Goal: Task Accomplishment & Management: Use online tool/utility

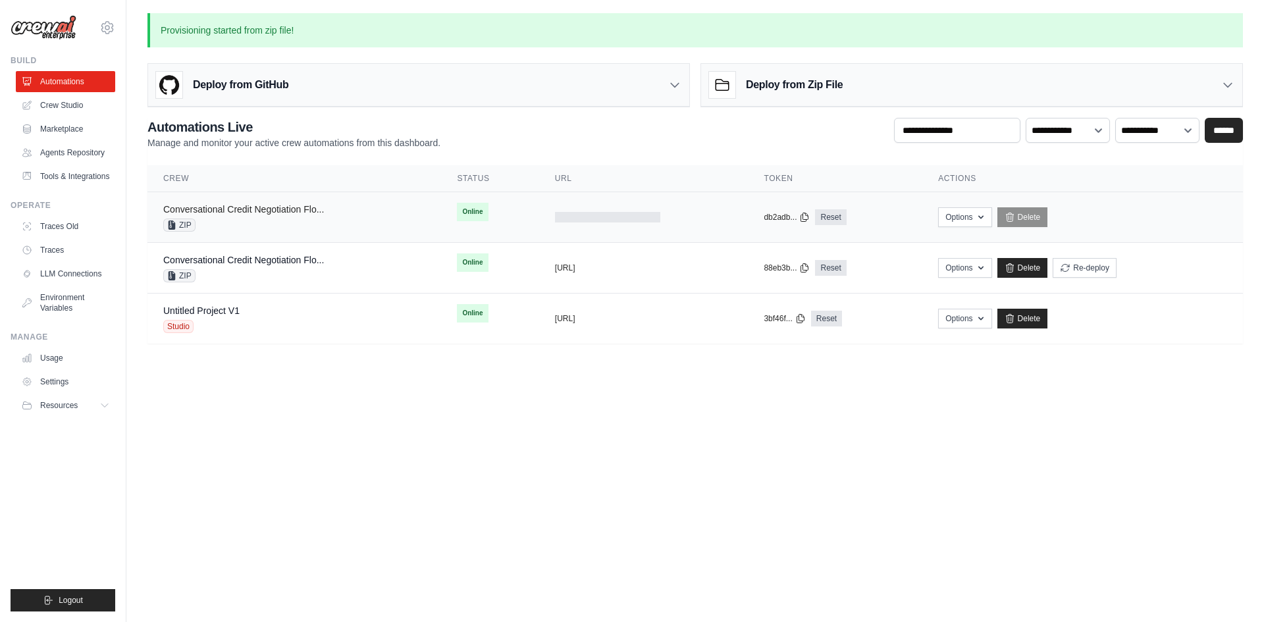
click at [186, 207] on link "Conversational Credit Negotiation Flo..." at bounding box center [243, 209] width 161 height 11
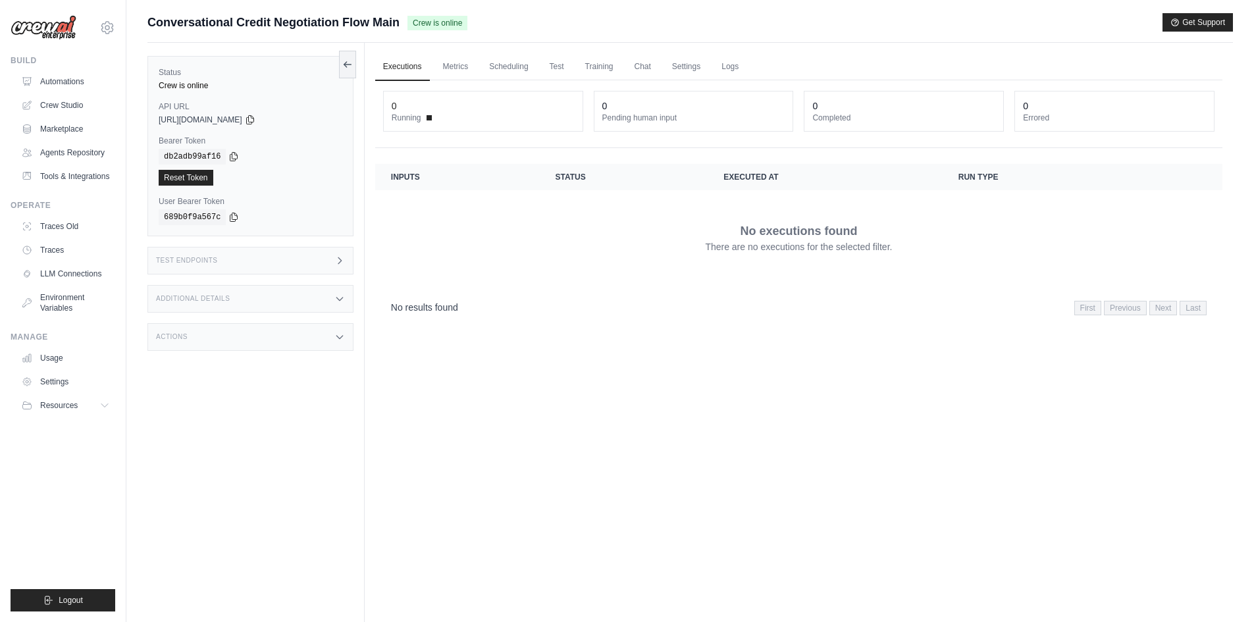
click at [261, 260] on div "Test Endpoints" at bounding box center [251, 261] width 206 height 28
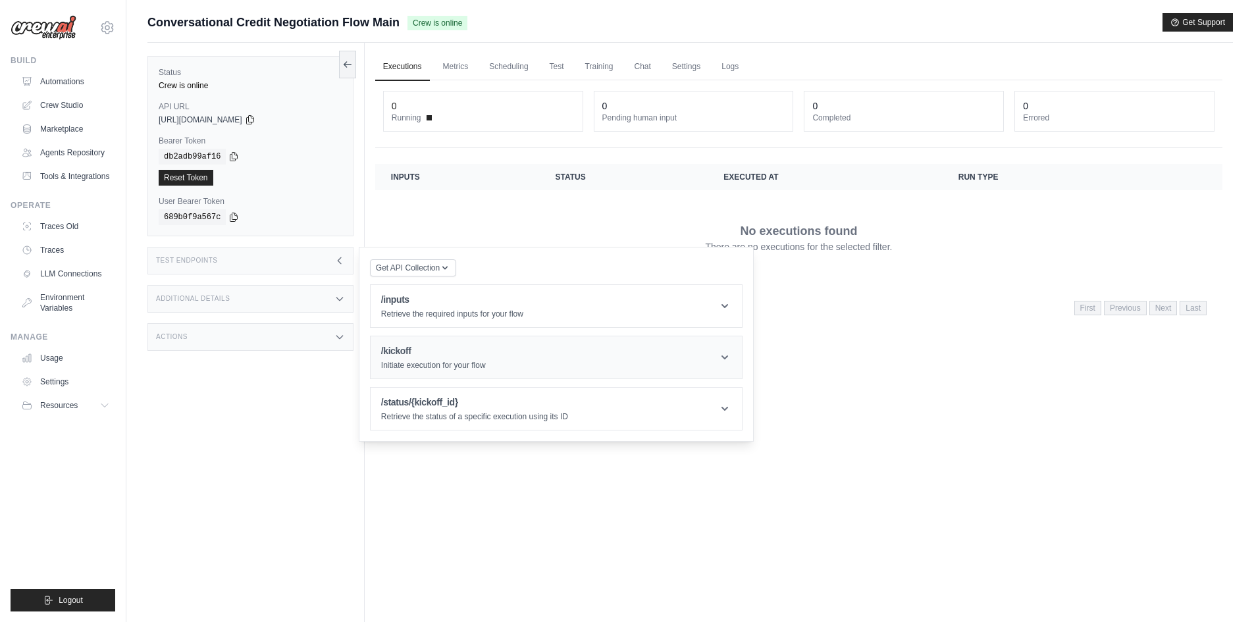
click at [424, 356] on h1 "/kickoff" at bounding box center [433, 350] width 105 height 13
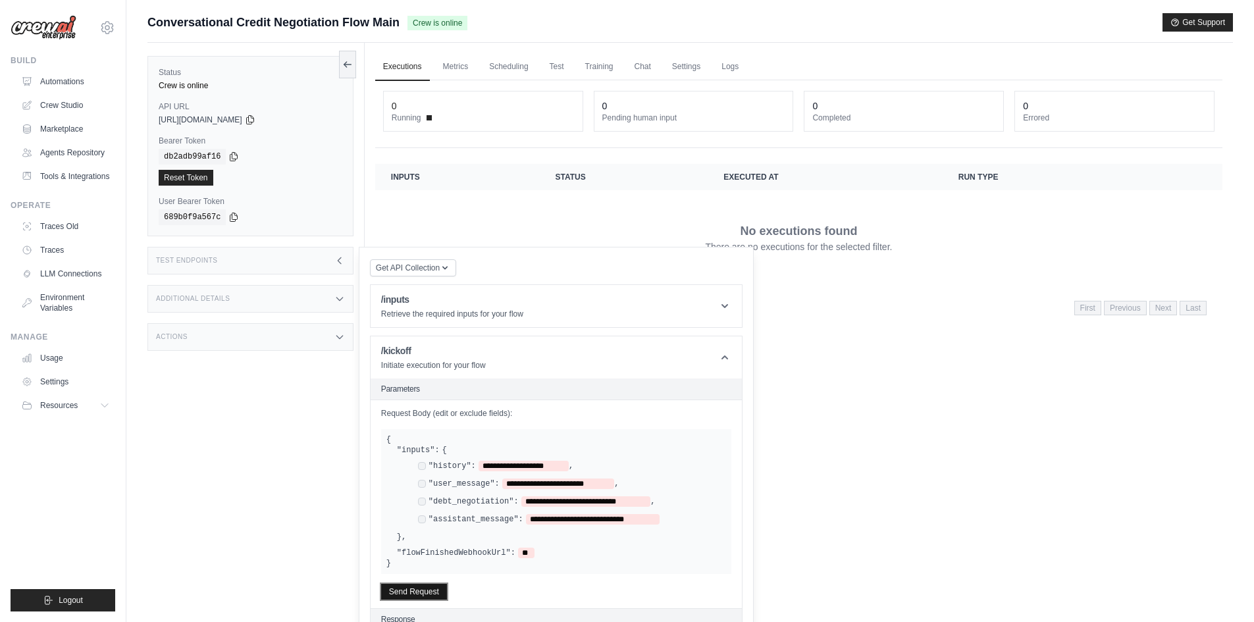
click at [417, 591] on button "Send Request" at bounding box center [414, 592] width 66 height 16
click at [231, 155] on icon at bounding box center [233, 156] width 7 height 9
click at [255, 116] on icon at bounding box center [250, 119] width 11 height 11
click at [213, 263] on h3 "Test Endpoints" at bounding box center [187, 261] width 62 height 8
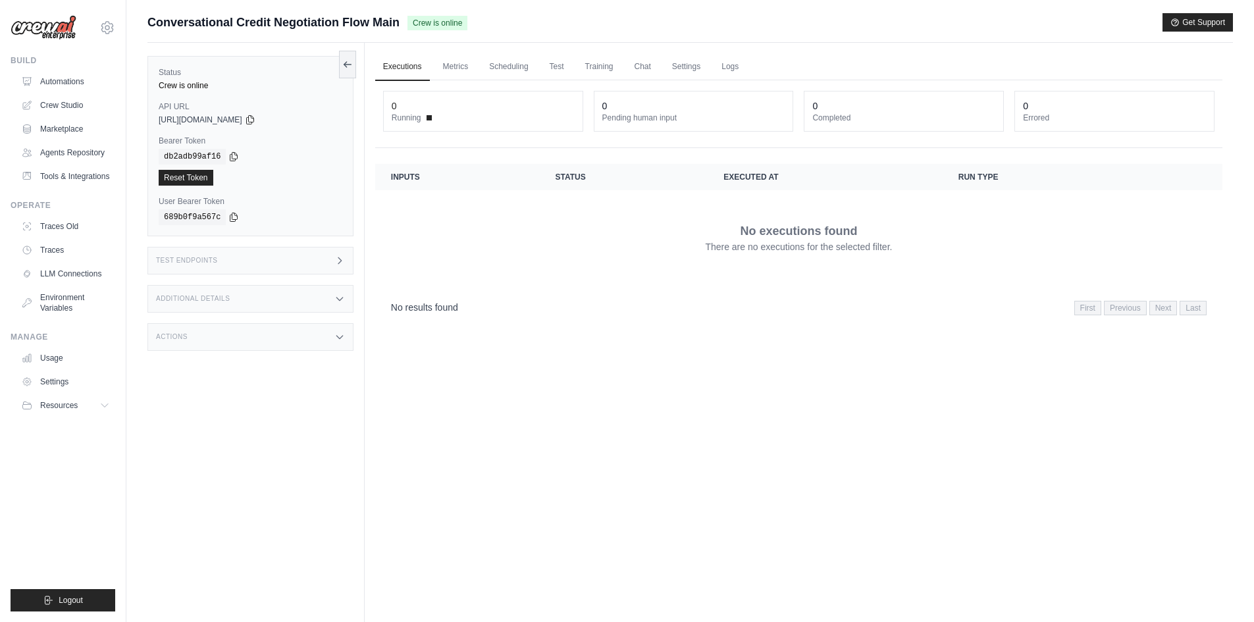
click at [213, 263] on h3 "Test Endpoints" at bounding box center [187, 261] width 62 height 8
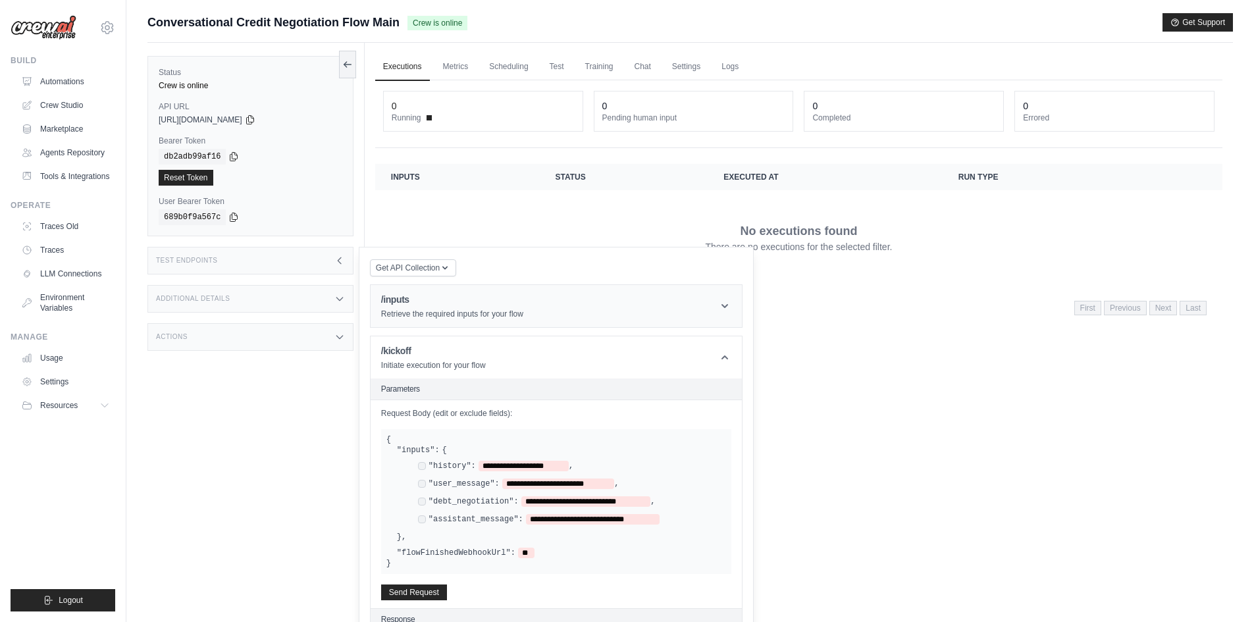
click at [445, 315] on p "Retrieve the required inputs for your flow" at bounding box center [452, 314] width 142 height 11
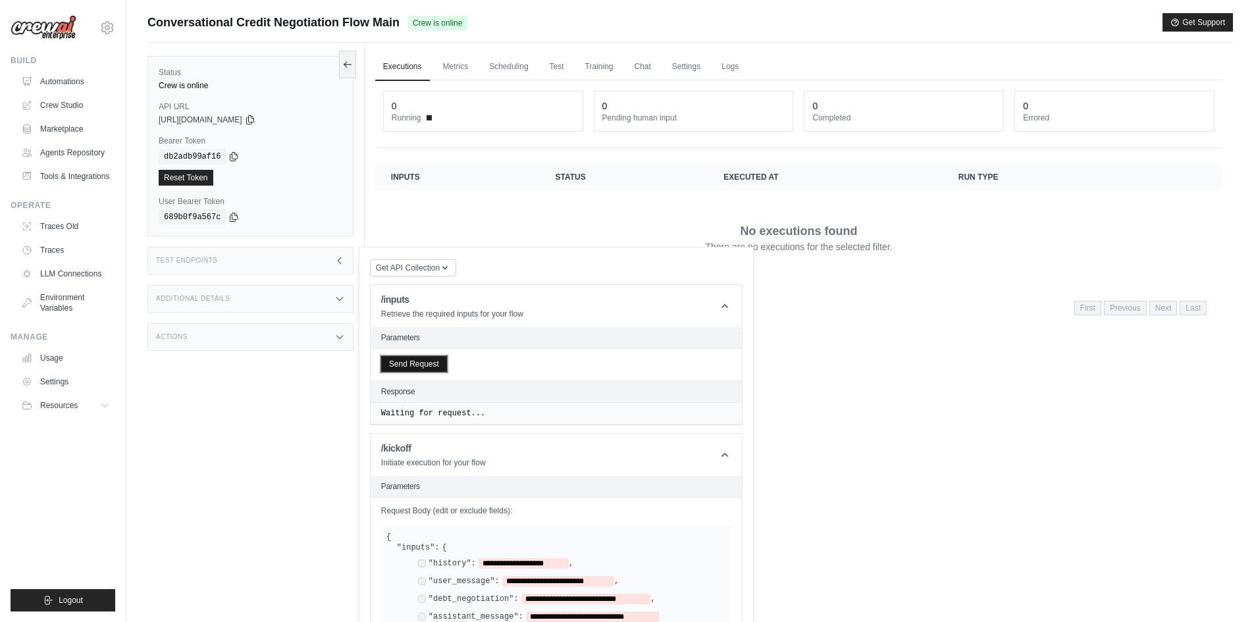
click at [415, 363] on button "Send Request" at bounding box center [414, 364] width 66 height 16
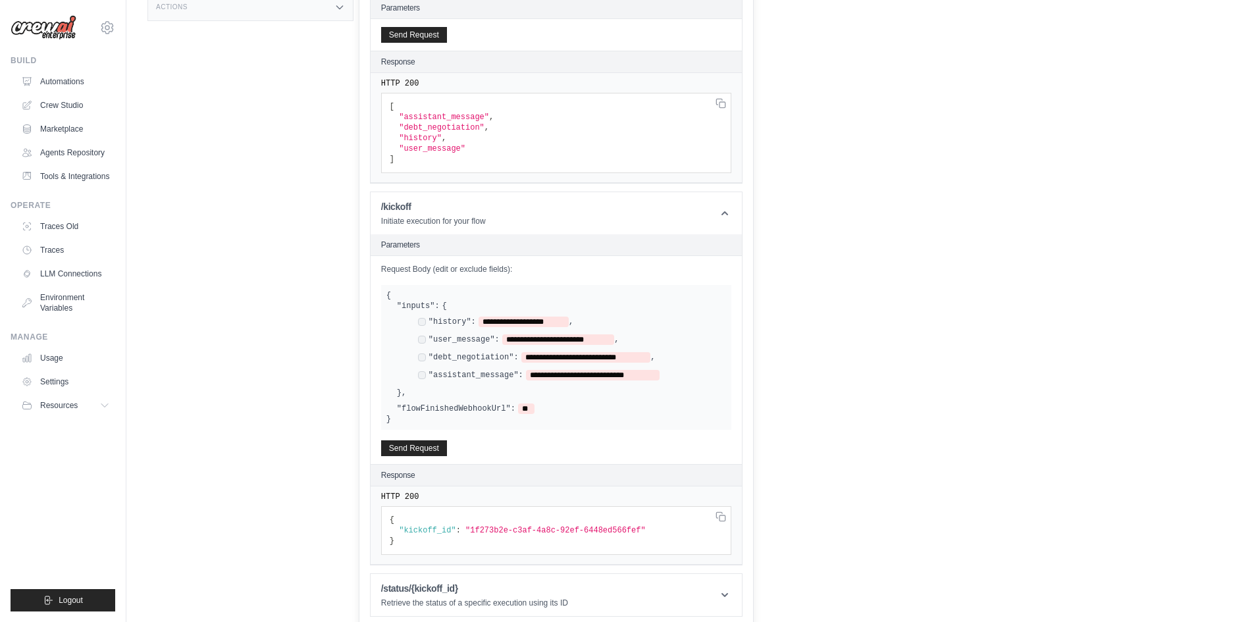
scroll to position [334, 0]
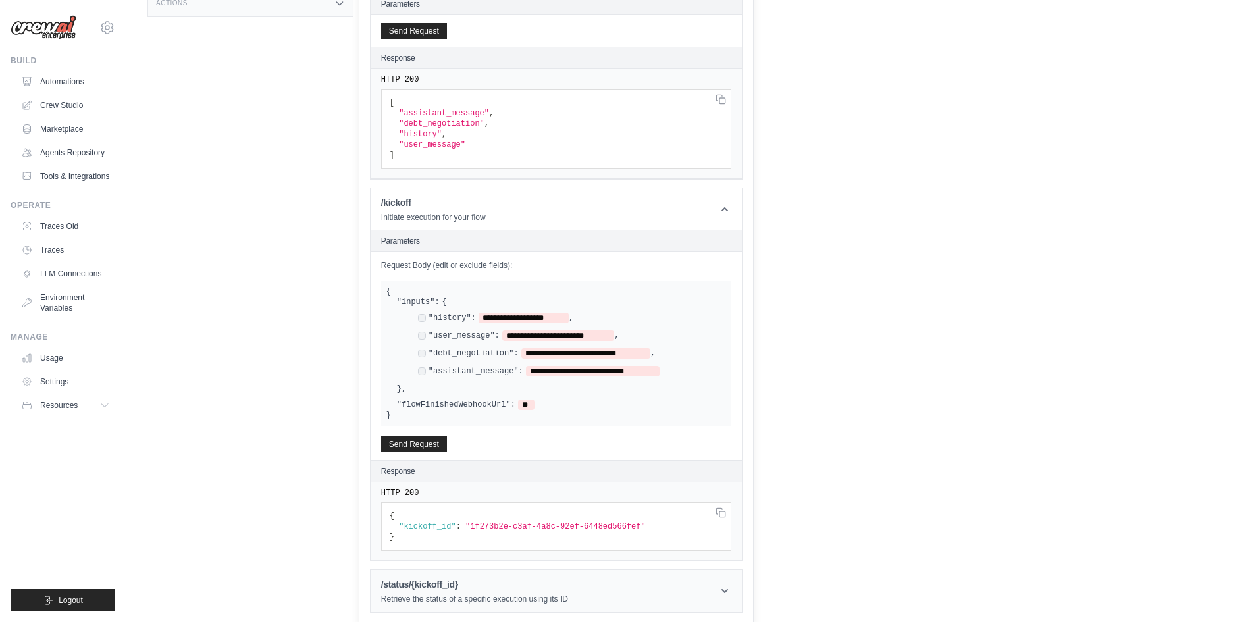
click at [467, 576] on header "/status/{kickoff_id} Retrieve the status of a specific execution using its ID" at bounding box center [556, 591] width 371 height 42
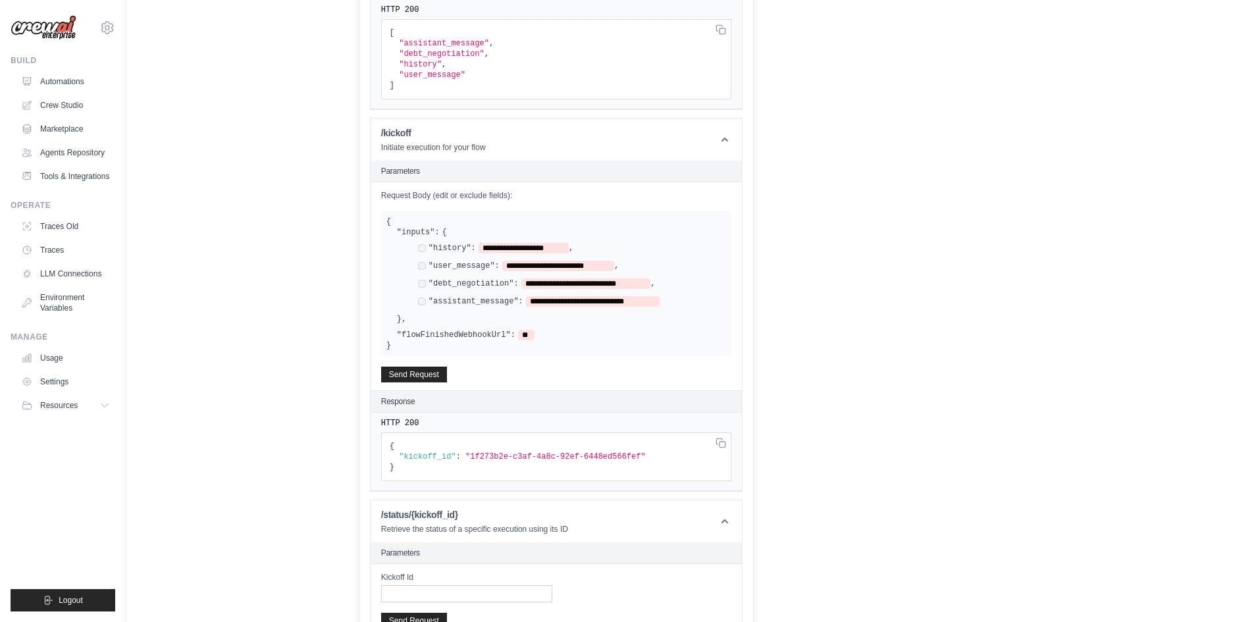
scroll to position [472, 0]
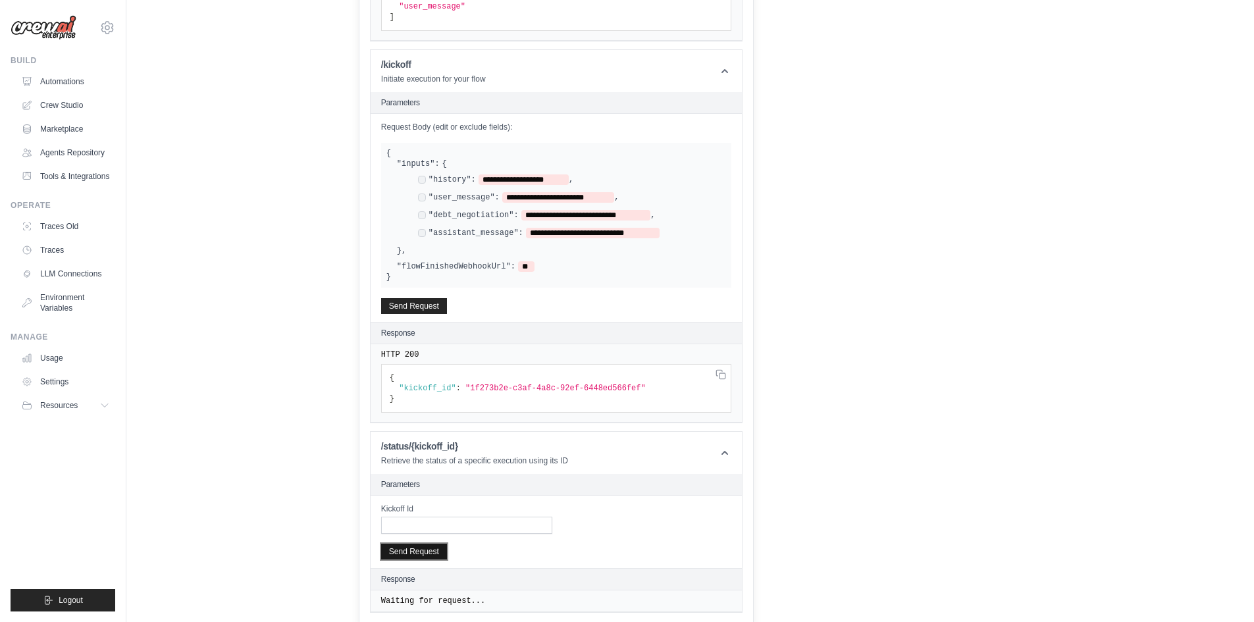
click at [440, 549] on button "Send Request" at bounding box center [414, 552] width 66 height 16
click at [74, 75] on link "Automations" at bounding box center [66, 81] width 99 height 21
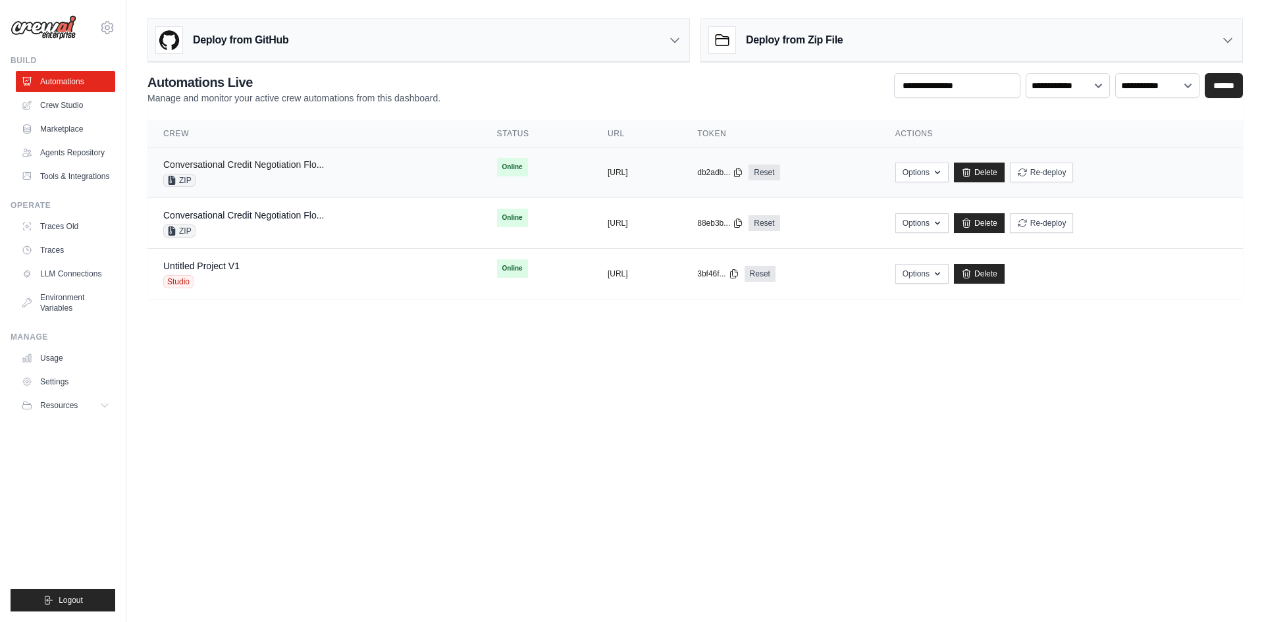
click at [258, 168] on link "Conversational Credit Negotiation Flo..." at bounding box center [243, 164] width 161 height 11
click at [1005, 172] on link "Delete" at bounding box center [979, 173] width 51 height 20
click at [774, 47] on h3 "Deploy from Zip File" at bounding box center [794, 40] width 97 height 16
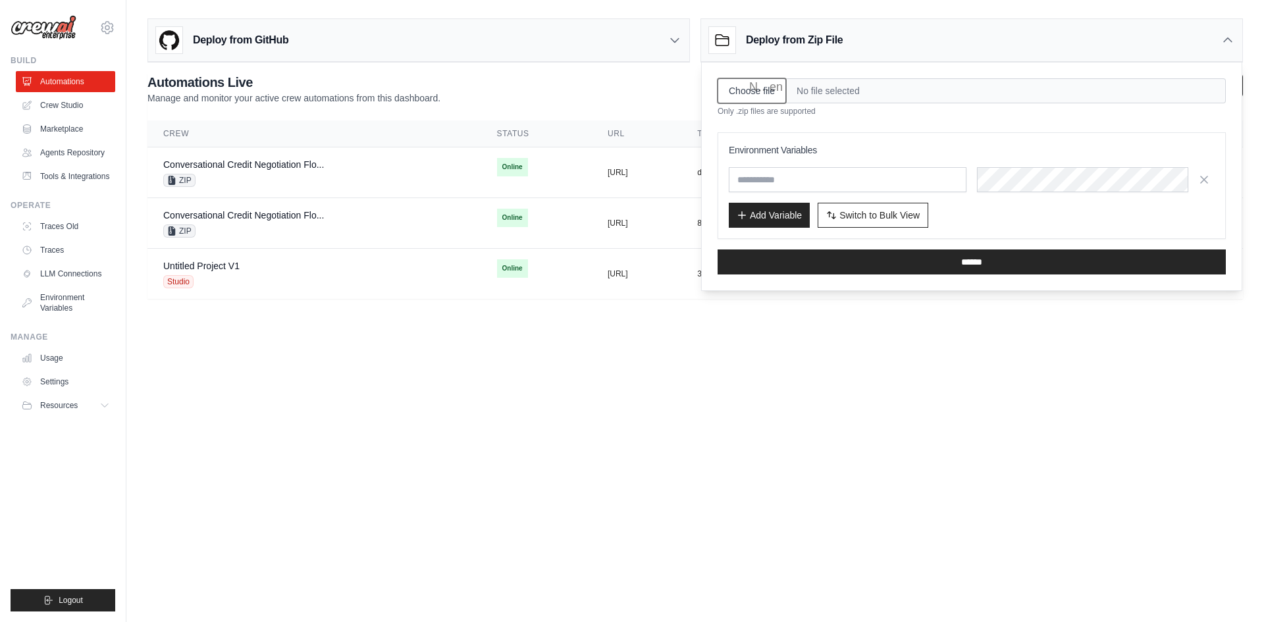
click at [767, 92] on input "Choose file" at bounding box center [752, 90] width 68 height 25
type input "**********"
click at [776, 219] on button "Add Variable" at bounding box center [769, 214] width 81 height 25
click at [775, 213] on button "Add Variable" at bounding box center [769, 214] width 81 height 25
paste input "**********"
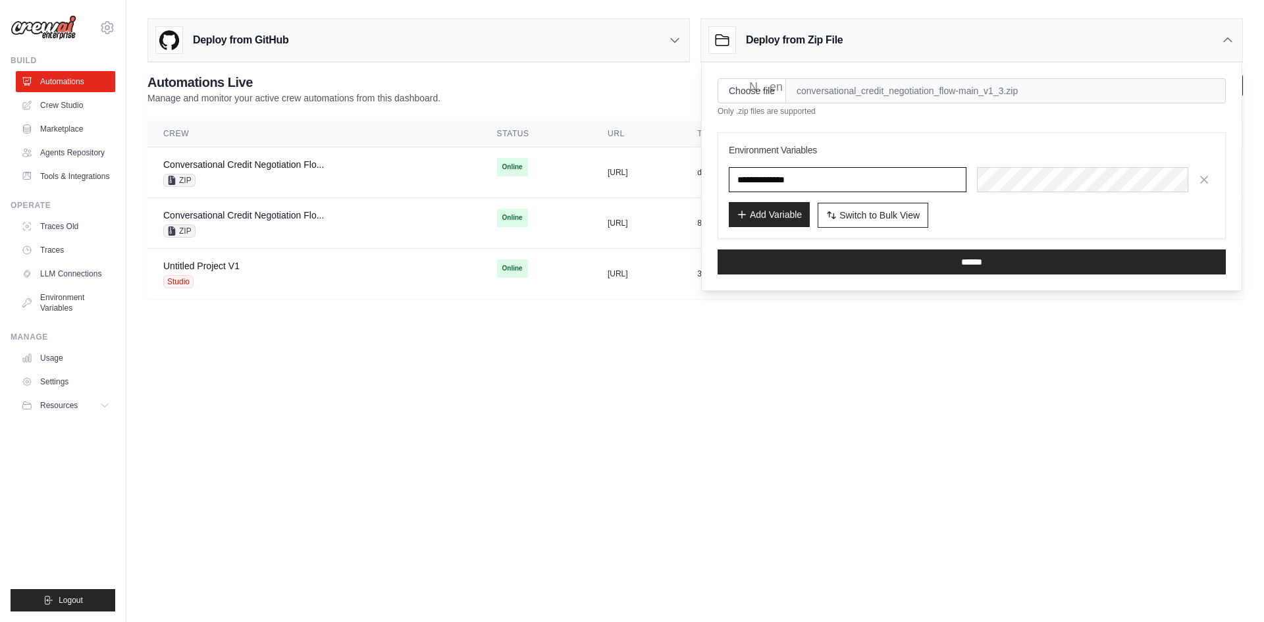
type input "**********"
click at [768, 205] on button "Add Variable" at bounding box center [769, 214] width 81 height 25
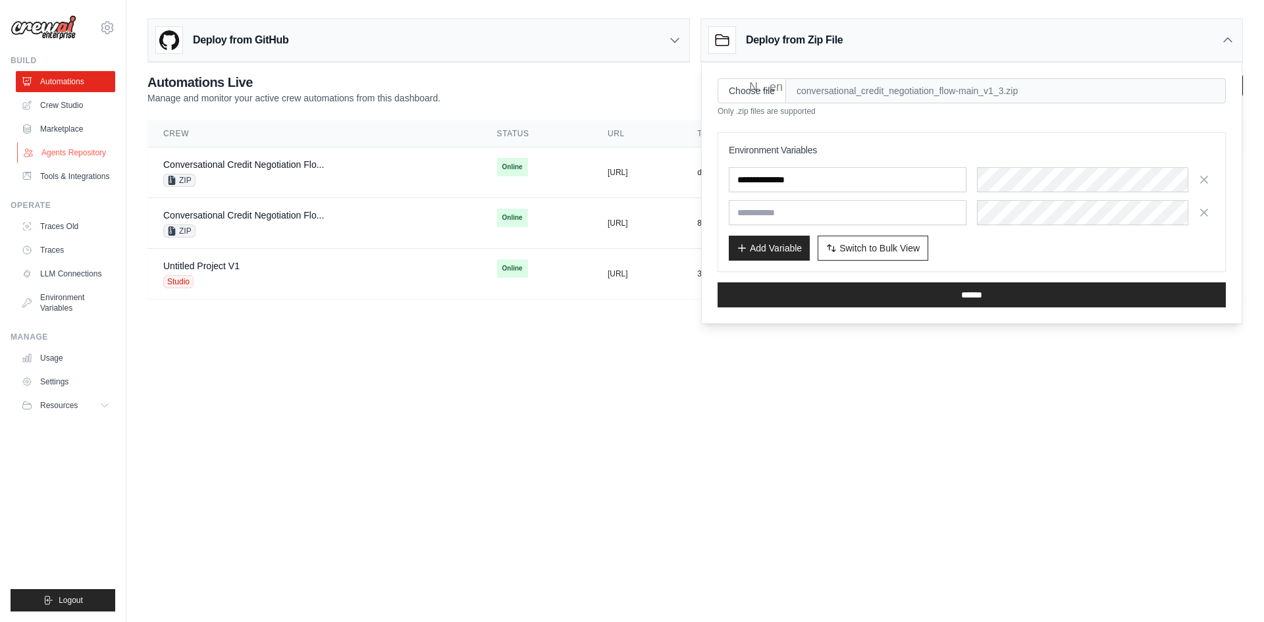
scroll to position [0, 9]
click at [767, 213] on input "text" at bounding box center [848, 212] width 238 height 25
paste input "**********"
type input "**********"
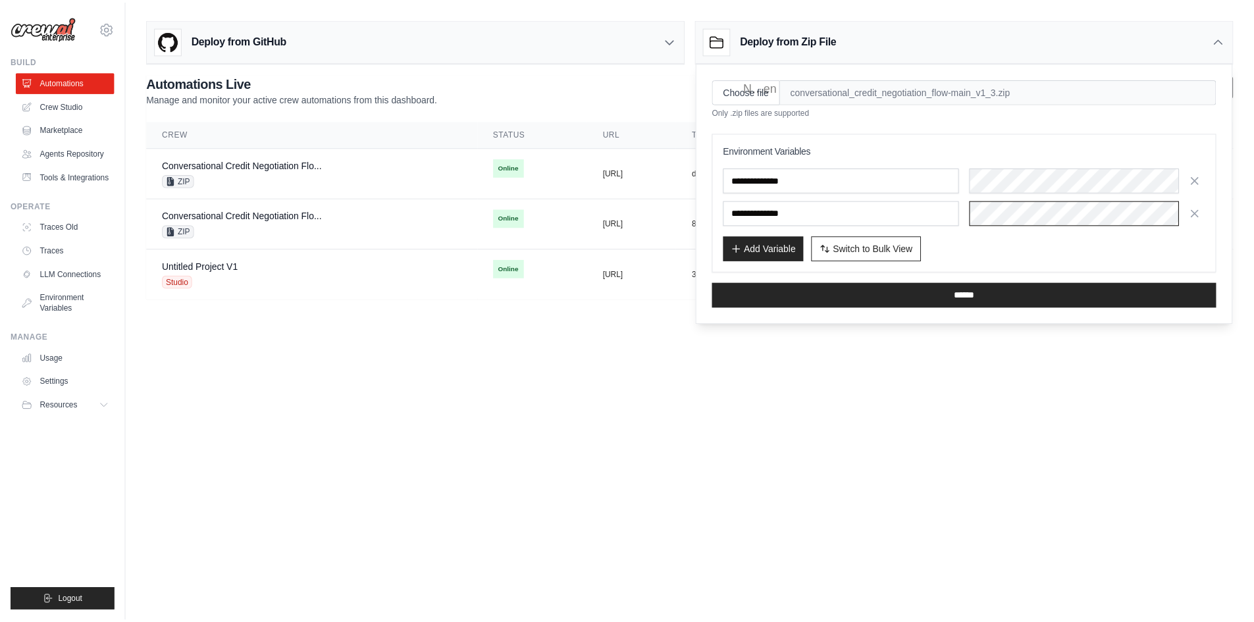
scroll to position [0, 637]
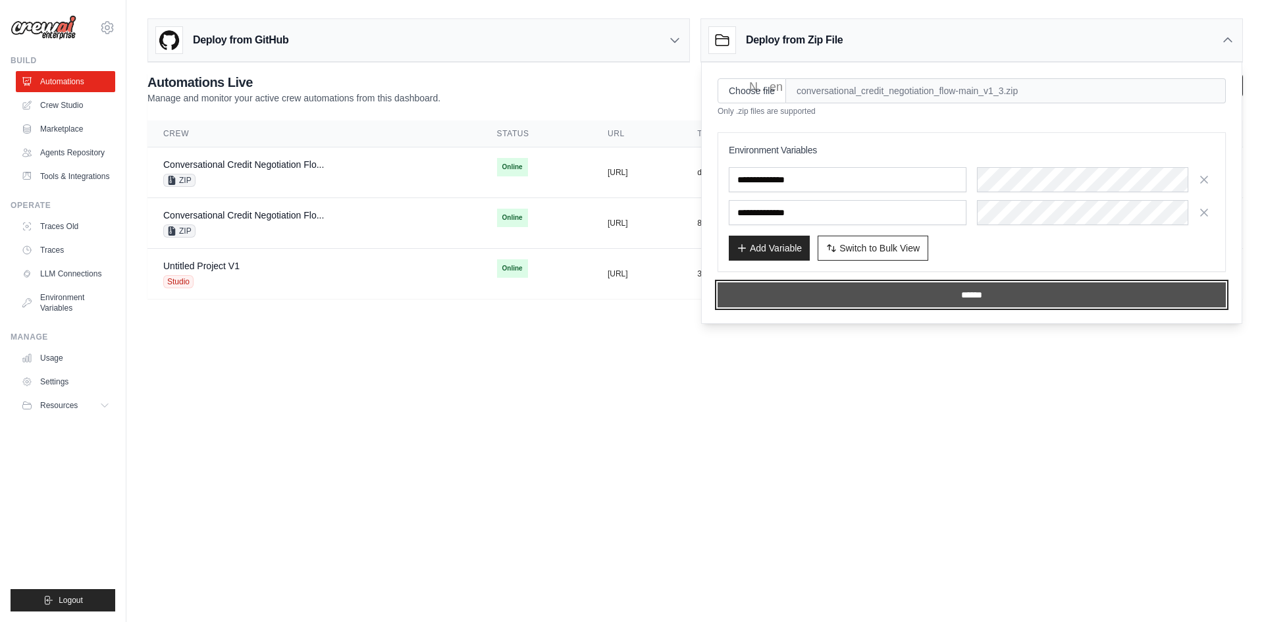
click at [951, 296] on input "******" at bounding box center [972, 294] width 508 height 25
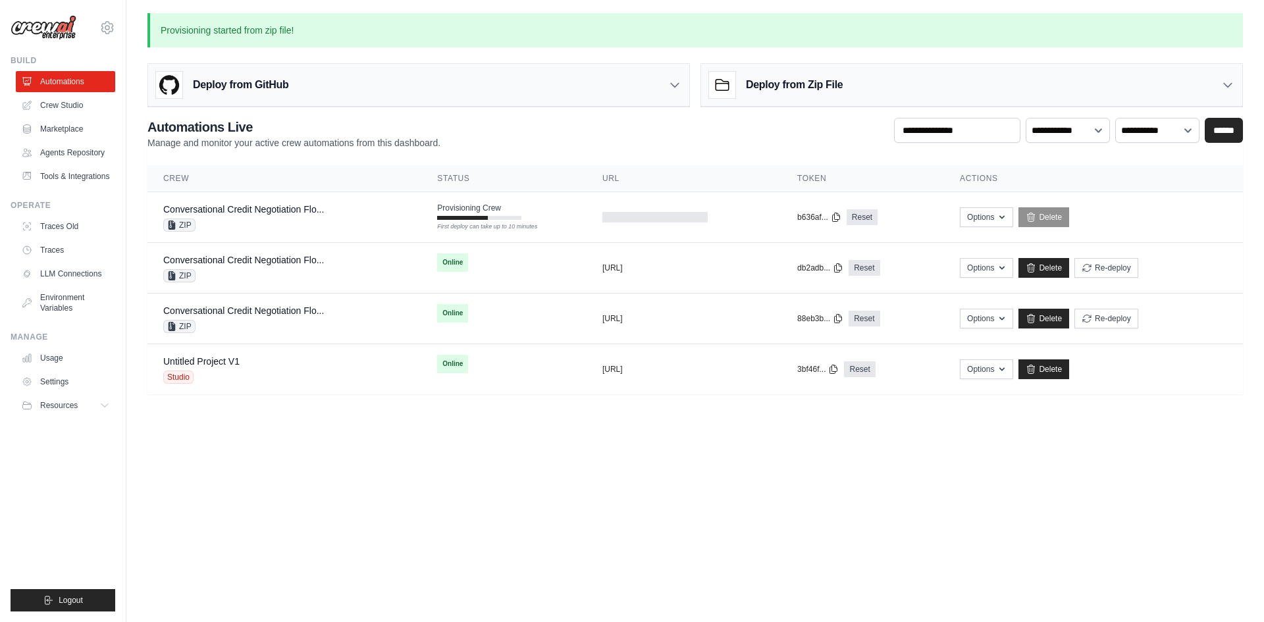
click at [300, 455] on body "[PERSON_NAME][EMAIL_ADDRESS][DOMAIN_NAME] Settings Build Automations" at bounding box center [632, 311] width 1264 height 622
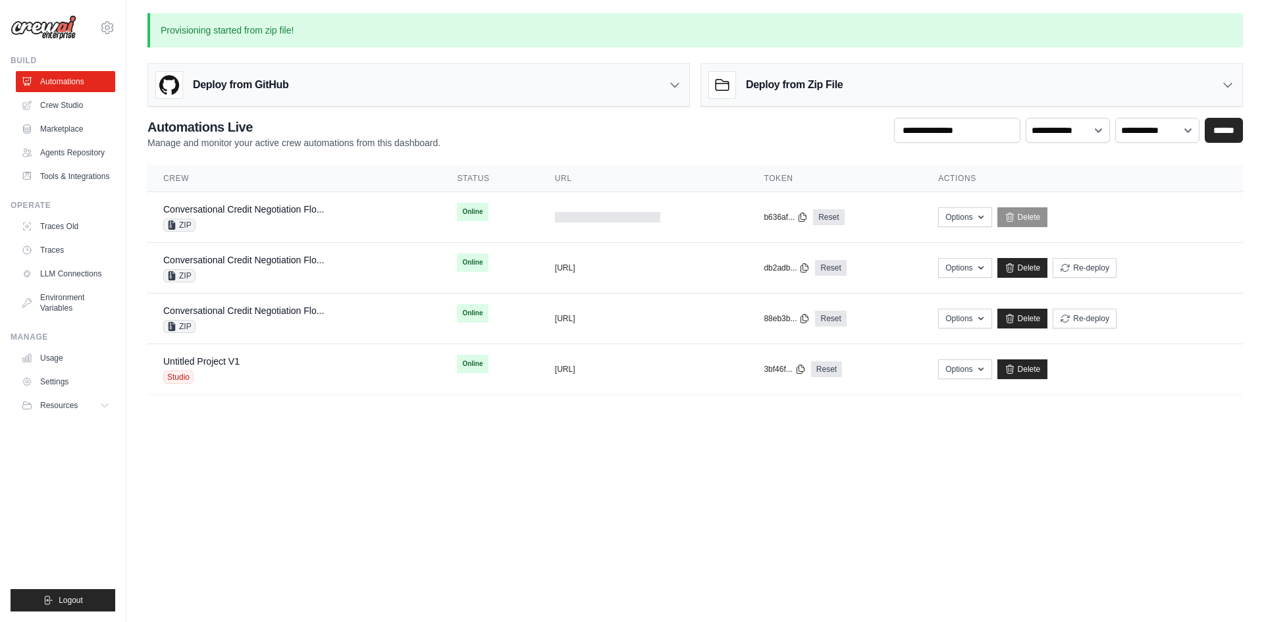
click at [294, 185] on th "Crew" at bounding box center [295, 178] width 294 height 27
click at [280, 212] on link "Conversational Credit Negotiation Flo..." at bounding box center [243, 209] width 161 height 11
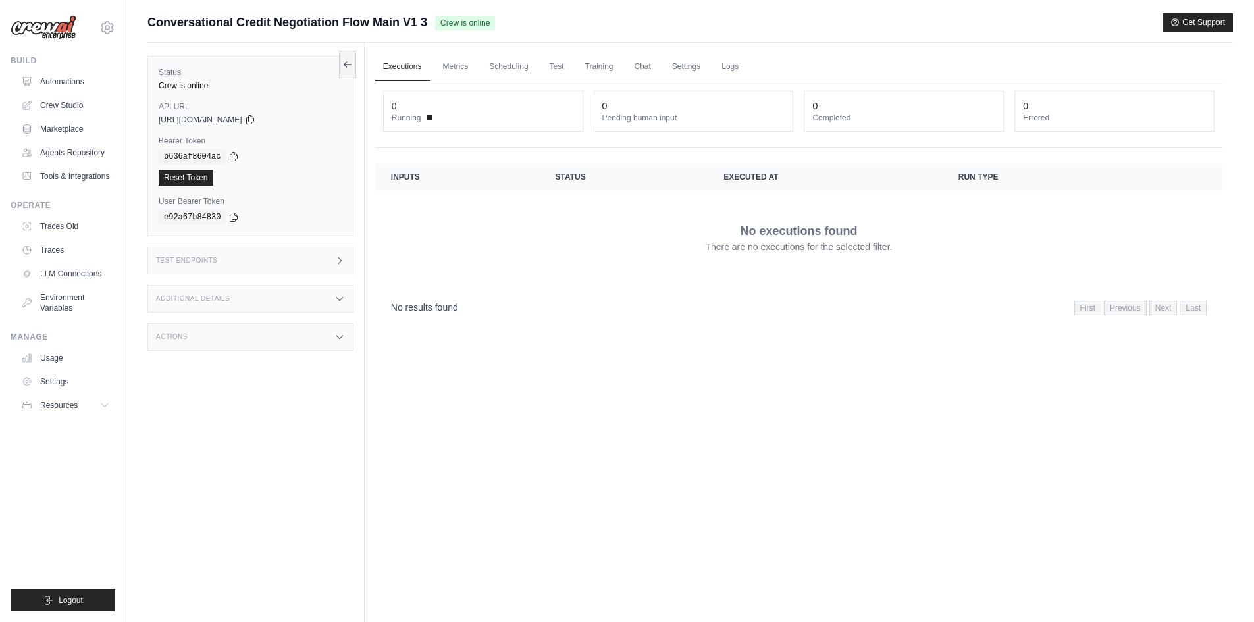
click at [337, 266] on div "Test Endpoints" at bounding box center [251, 261] width 206 height 28
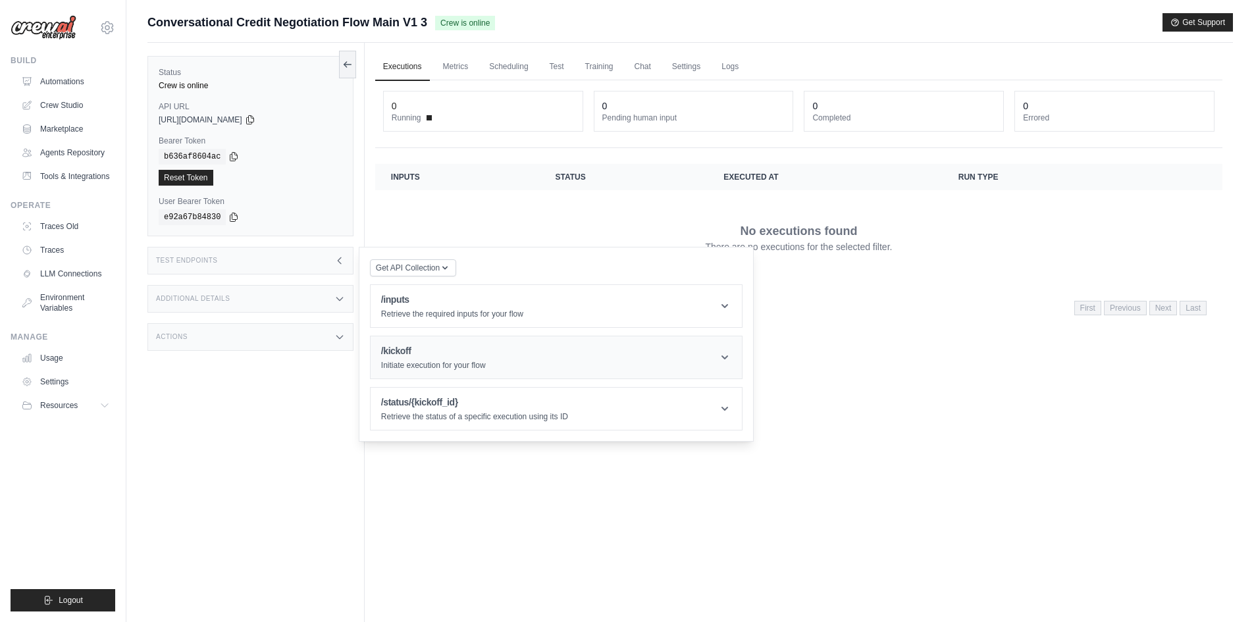
click at [408, 352] on h1 "/kickoff" at bounding box center [433, 350] width 105 height 13
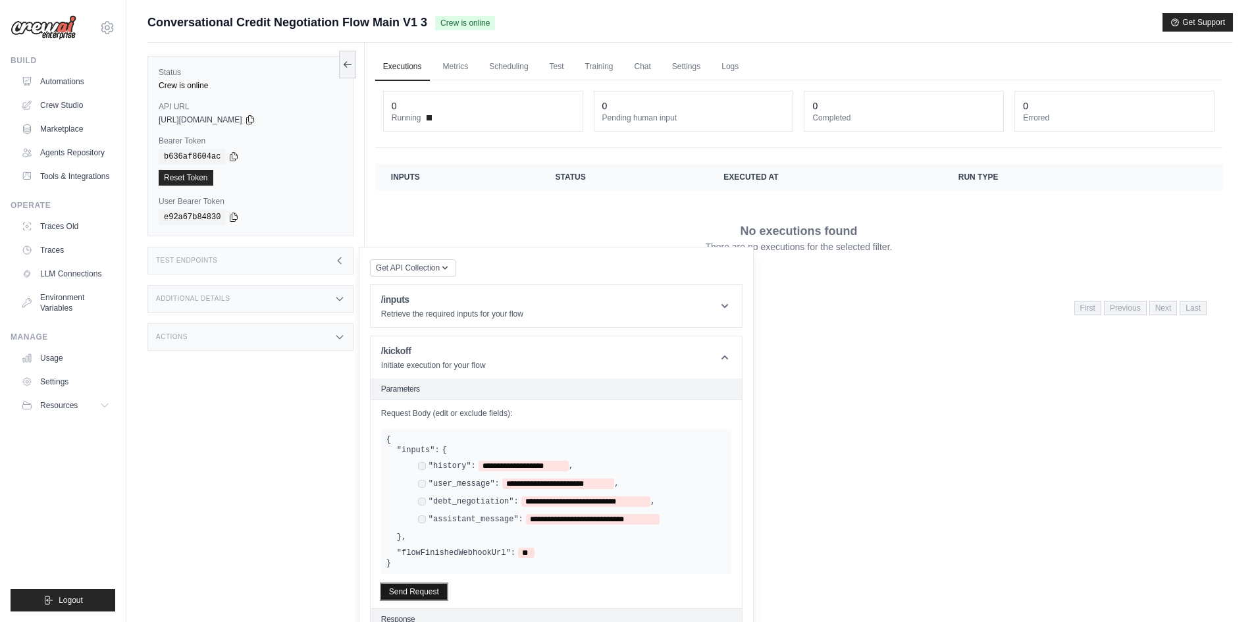
click at [421, 595] on button "Send Request" at bounding box center [414, 592] width 66 height 16
click at [317, 263] on div "Test Endpoints" at bounding box center [251, 261] width 206 height 28
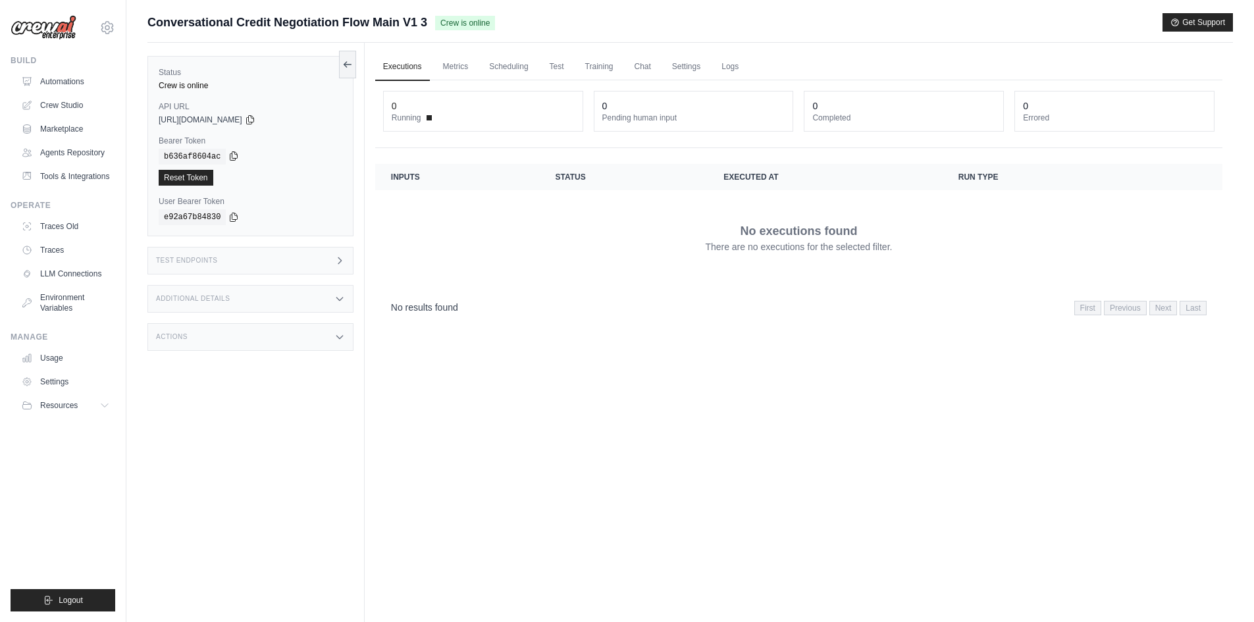
click at [230, 161] on icon at bounding box center [233, 156] width 7 height 9
click at [219, 157] on code "b636af8604ac" at bounding box center [192, 157] width 67 height 16
click at [224, 157] on div "b636af8604ac" at bounding box center [251, 157] width 184 height 16
click at [229, 155] on icon at bounding box center [233, 156] width 11 height 11
click at [254, 117] on icon at bounding box center [249, 119] width 7 height 9
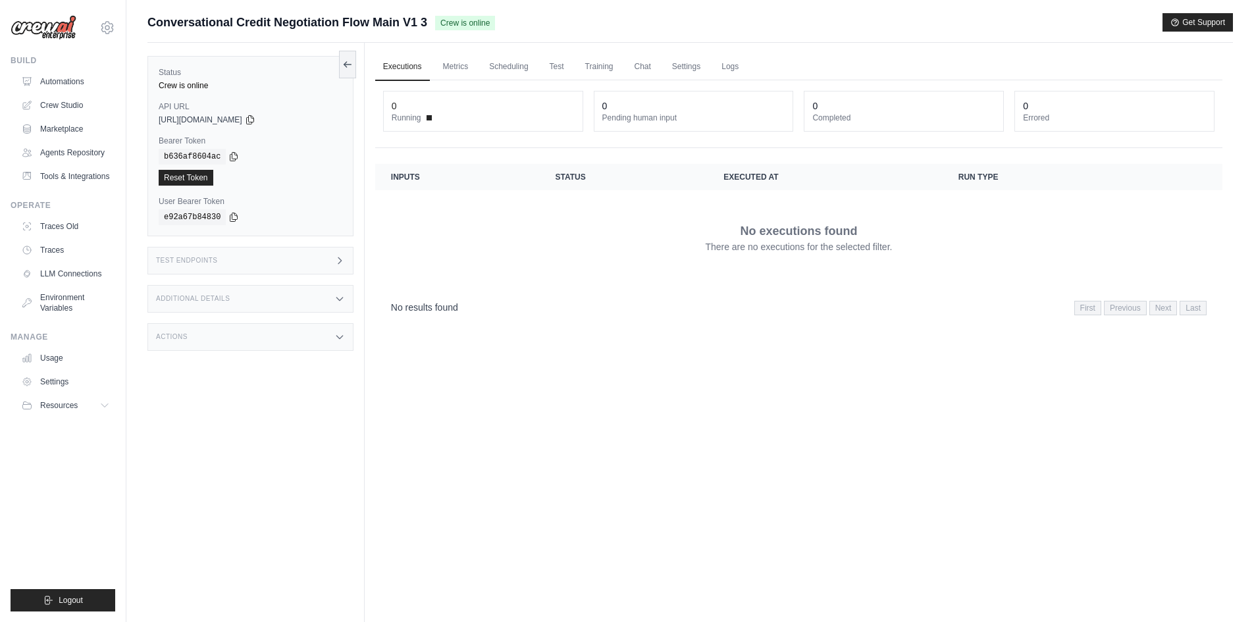
click at [508, 424] on div "Executions Metrics Scheduling Test Training Chat Settings Logs 0 Running 0 Pend…" at bounding box center [799, 354] width 869 height 622
click at [742, 73] on link "Logs" at bounding box center [730, 67] width 33 height 28
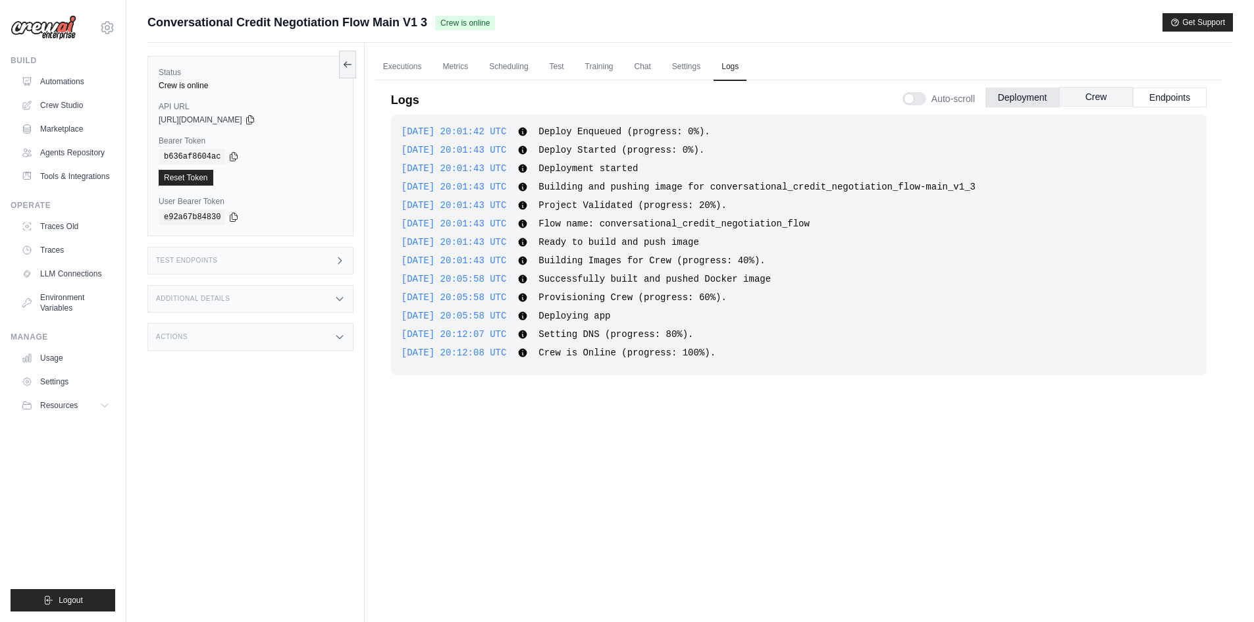
click at [1090, 95] on button "Crew" at bounding box center [1097, 97] width 74 height 20
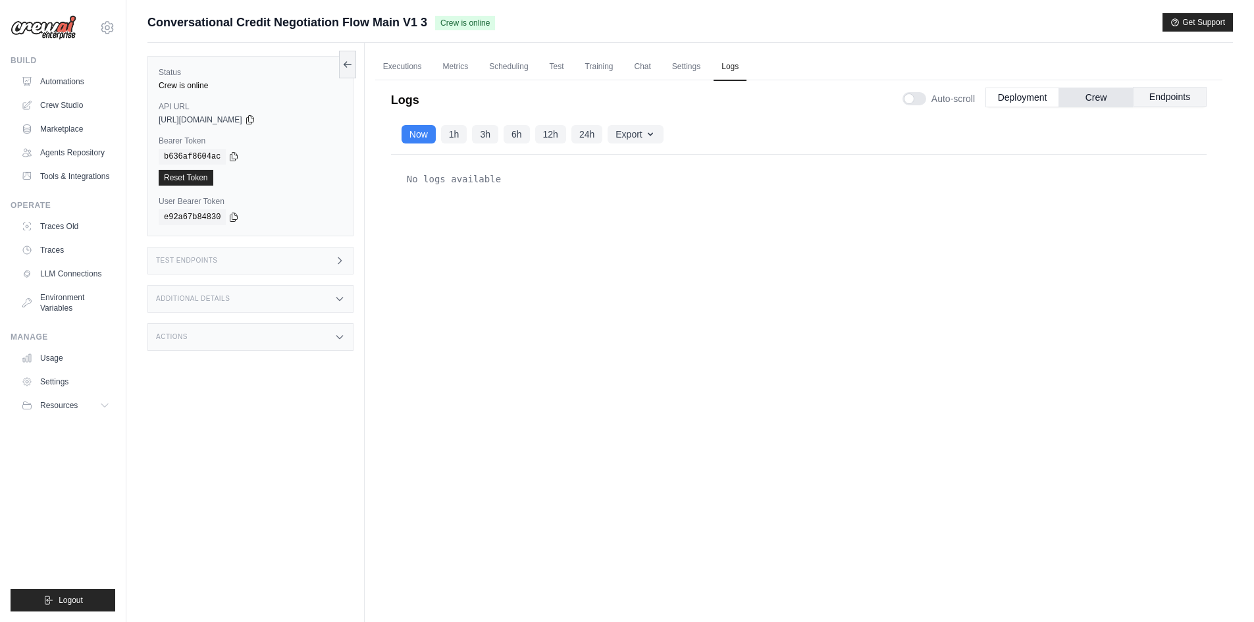
click at [1155, 102] on button "Endpoints" at bounding box center [1170, 97] width 74 height 20
click at [1087, 100] on button "Crew" at bounding box center [1097, 97] width 74 height 20
click at [906, 294] on div "No logs available" at bounding box center [799, 370] width 816 height 431
click at [1094, 93] on button "Crew" at bounding box center [1097, 97] width 74 height 20
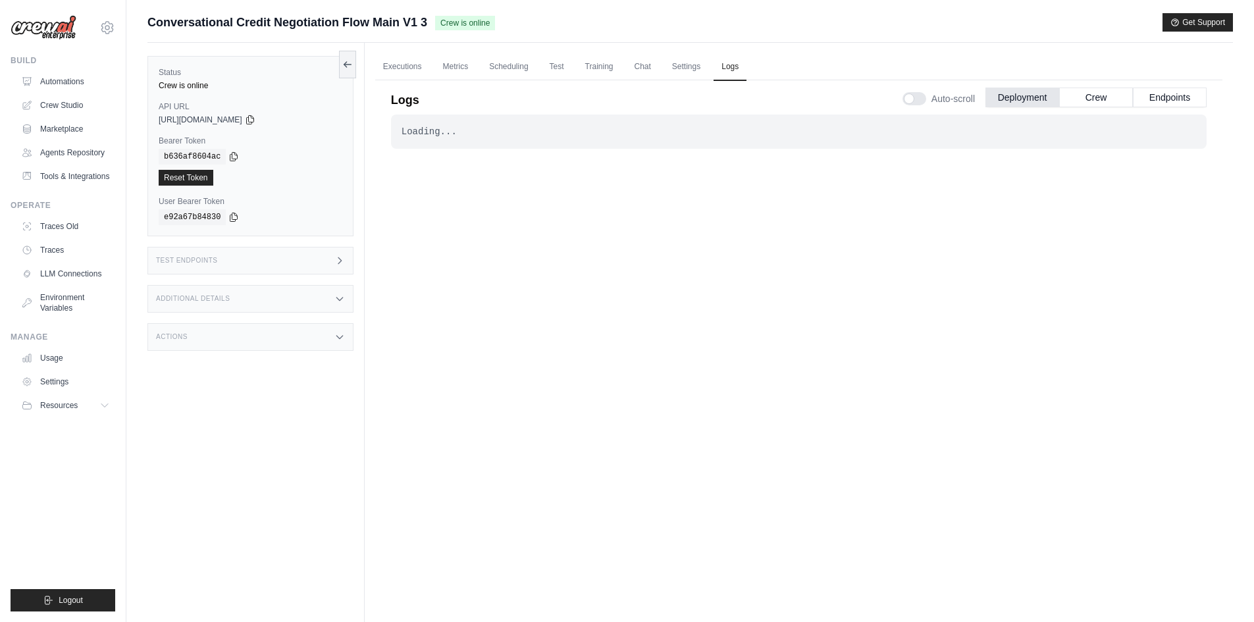
click at [596, 317] on div "Loading... . . . Successful" at bounding box center [799, 355] width 816 height 481
click at [1088, 102] on button "Crew" at bounding box center [1097, 97] width 74 height 20
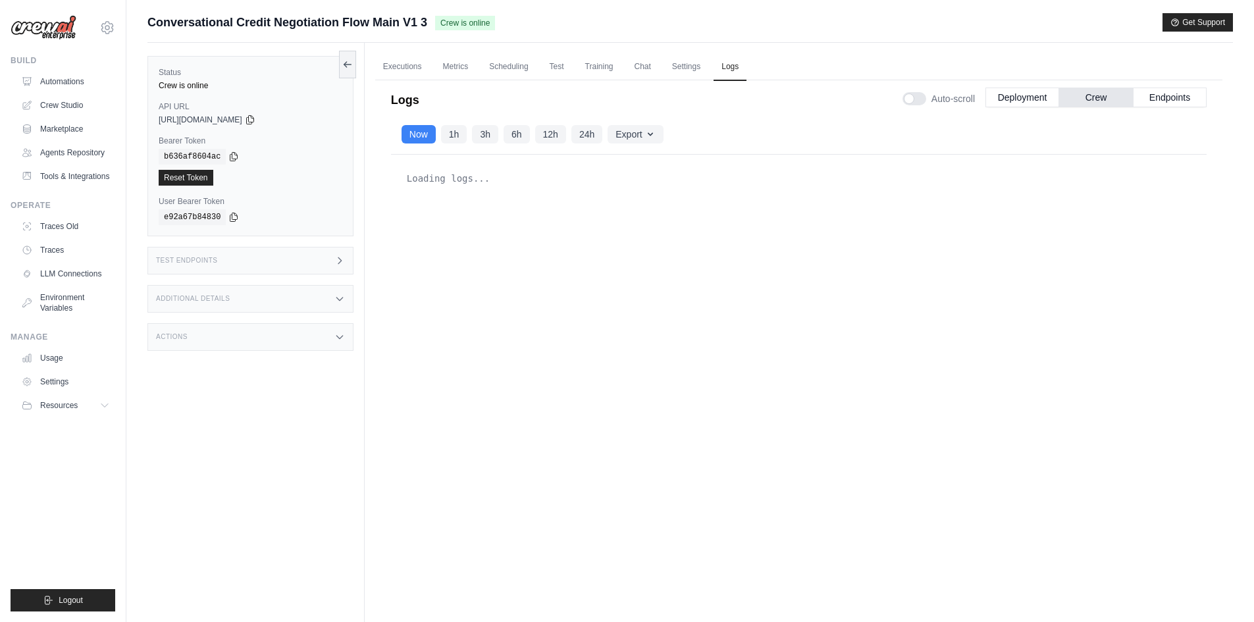
click at [567, 332] on div "Loading logs..." at bounding box center [799, 370] width 816 height 431
click at [77, 73] on link "Automations" at bounding box center [66, 81] width 99 height 21
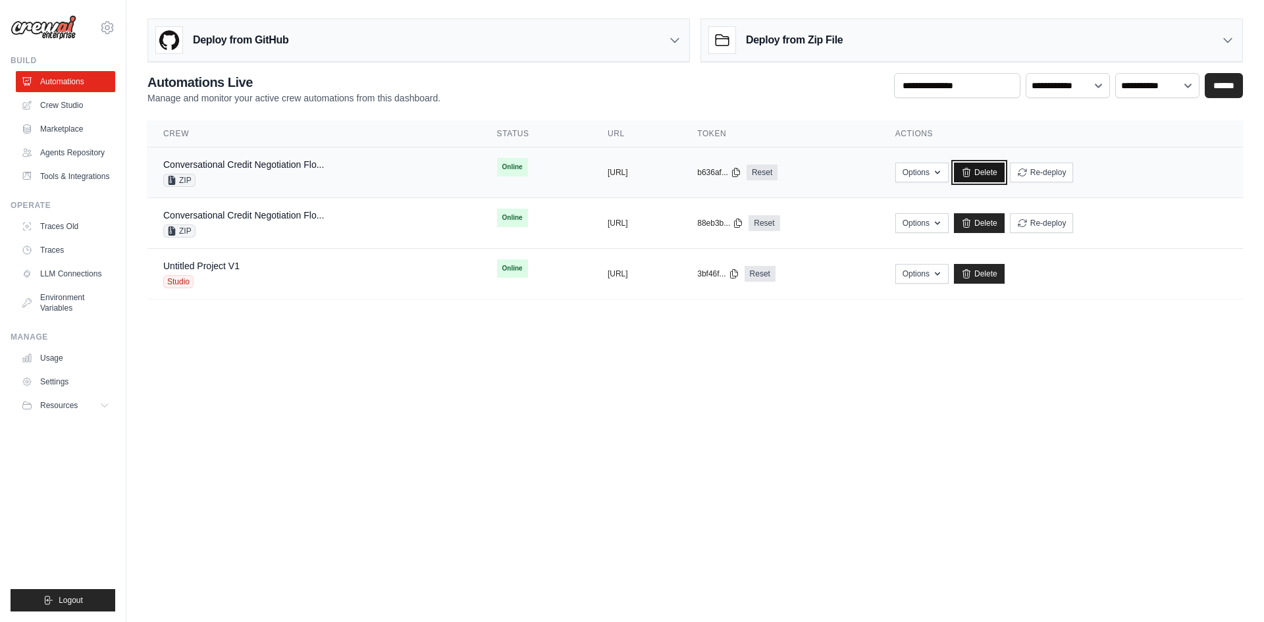
click at [1005, 173] on link "Delete" at bounding box center [979, 173] width 51 height 20
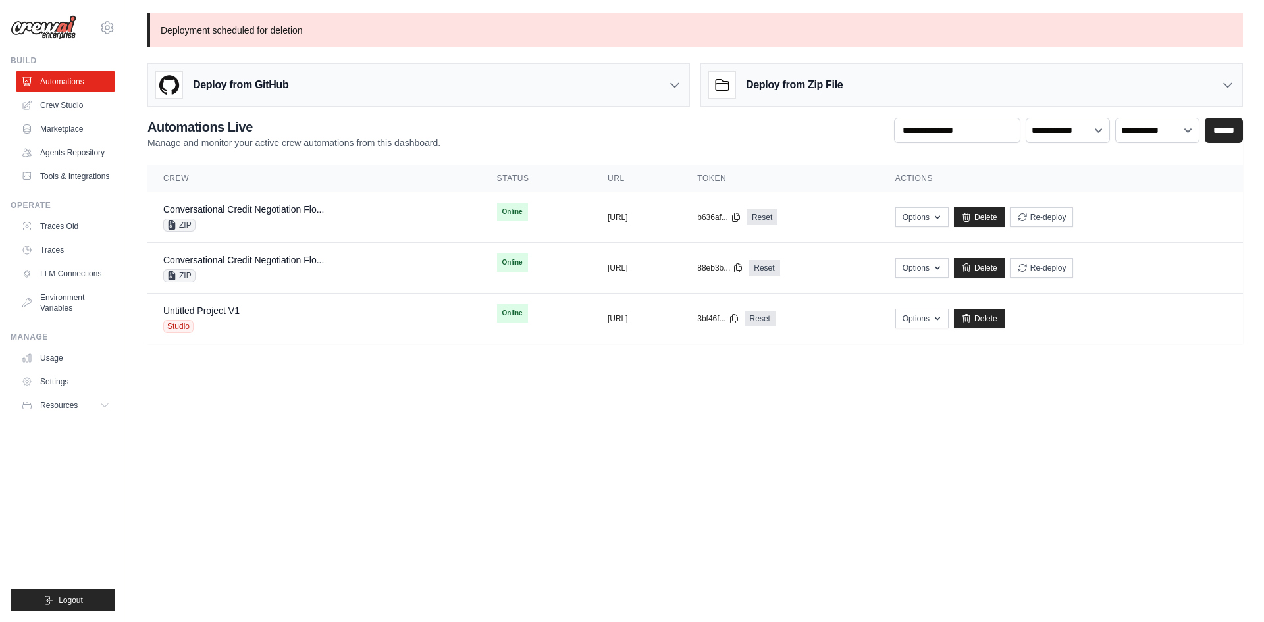
click at [834, 77] on h3 "Deploy from Zip File" at bounding box center [794, 85] width 97 height 16
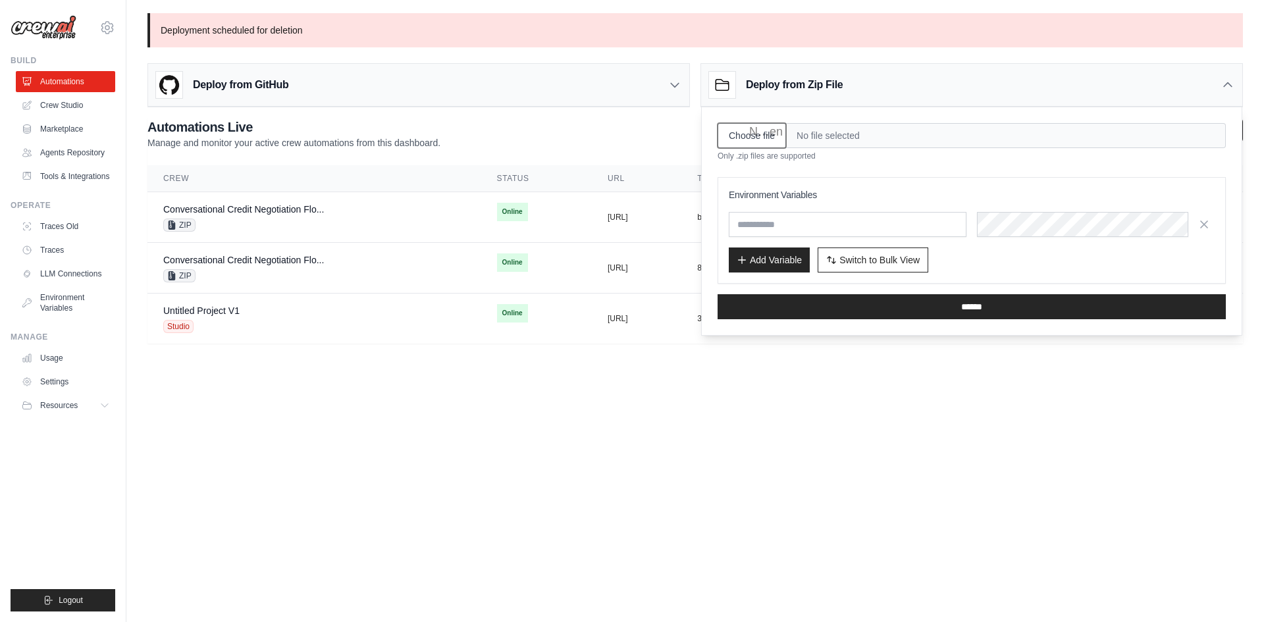
click at [772, 132] on input "Choose file" at bounding box center [752, 135] width 68 height 25
type input "**********"
click at [761, 223] on input "text" at bounding box center [848, 224] width 238 height 25
click at [777, 227] on input "text" at bounding box center [848, 224] width 238 height 25
paste input "**********"
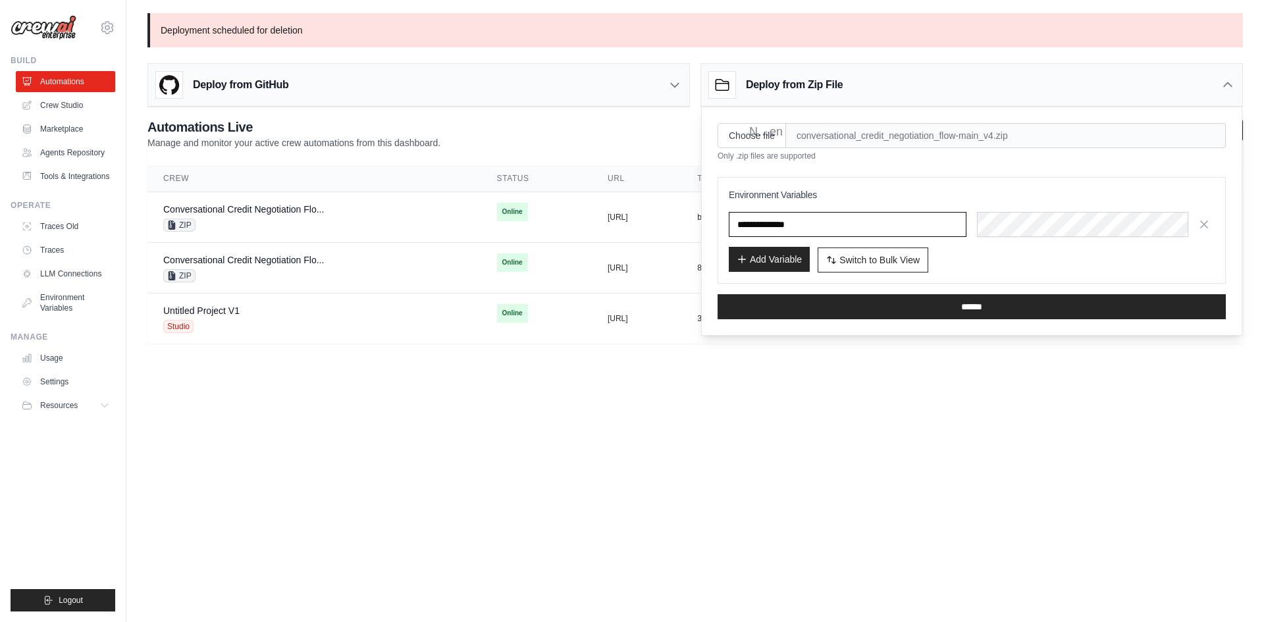
type input "**********"
click at [772, 258] on button "Add Variable" at bounding box center [769, 259] width 81 height 25
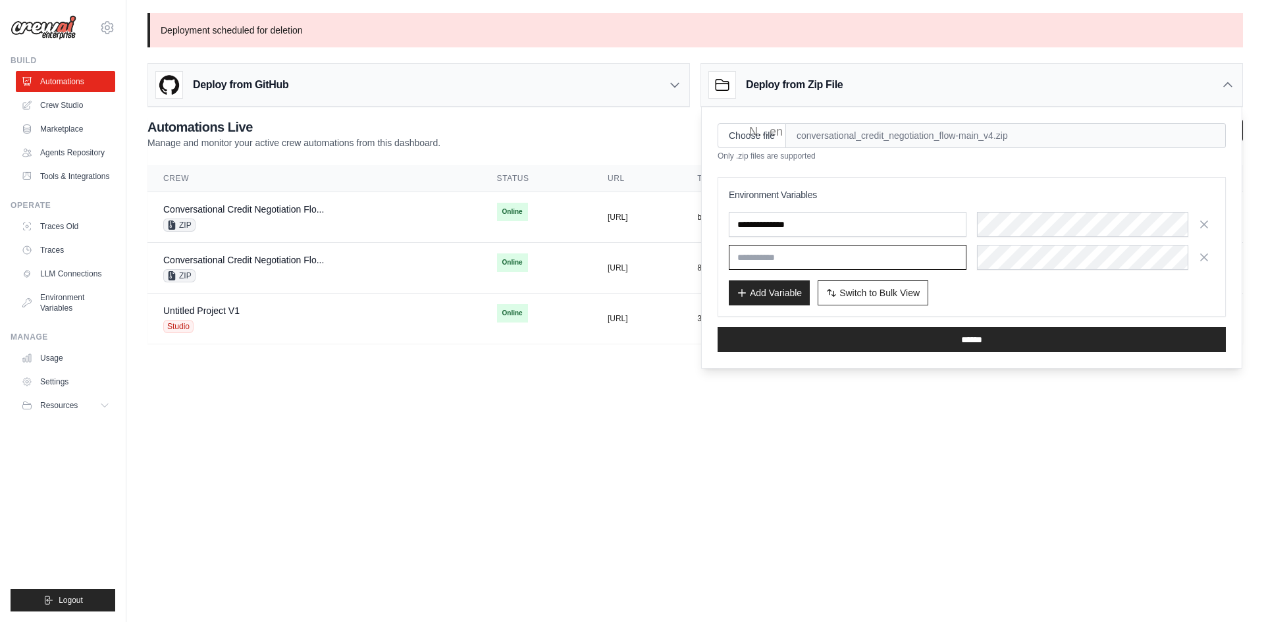
click at [771, 264] on input "text" at bounding box center [848, 257] width 238 height 25
paste input "**********"
type input "**********"
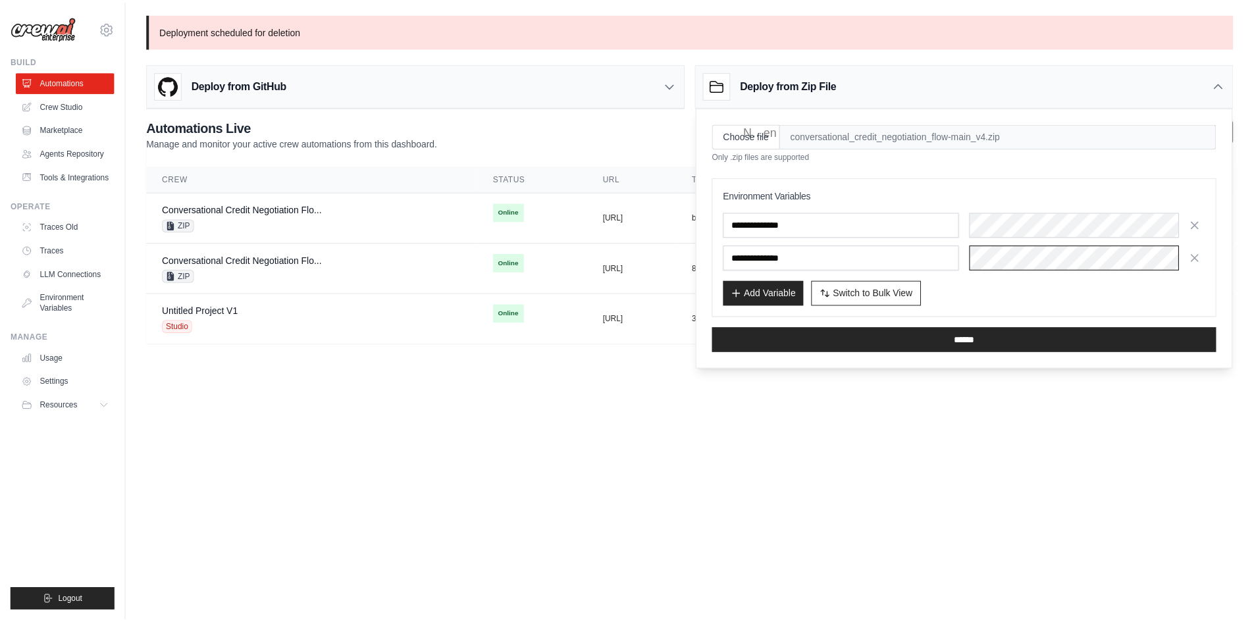
scroll to position [0, 637]
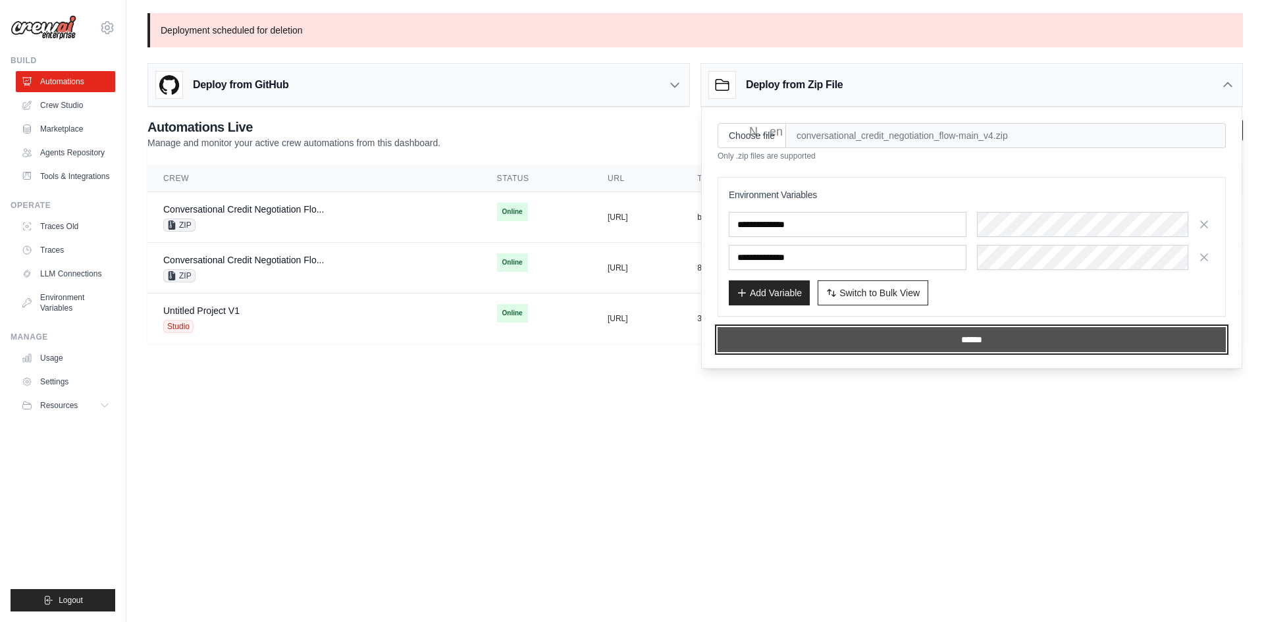
click at [853, 347] on input "******" at bounding box center [972, 339] width 508 height 25
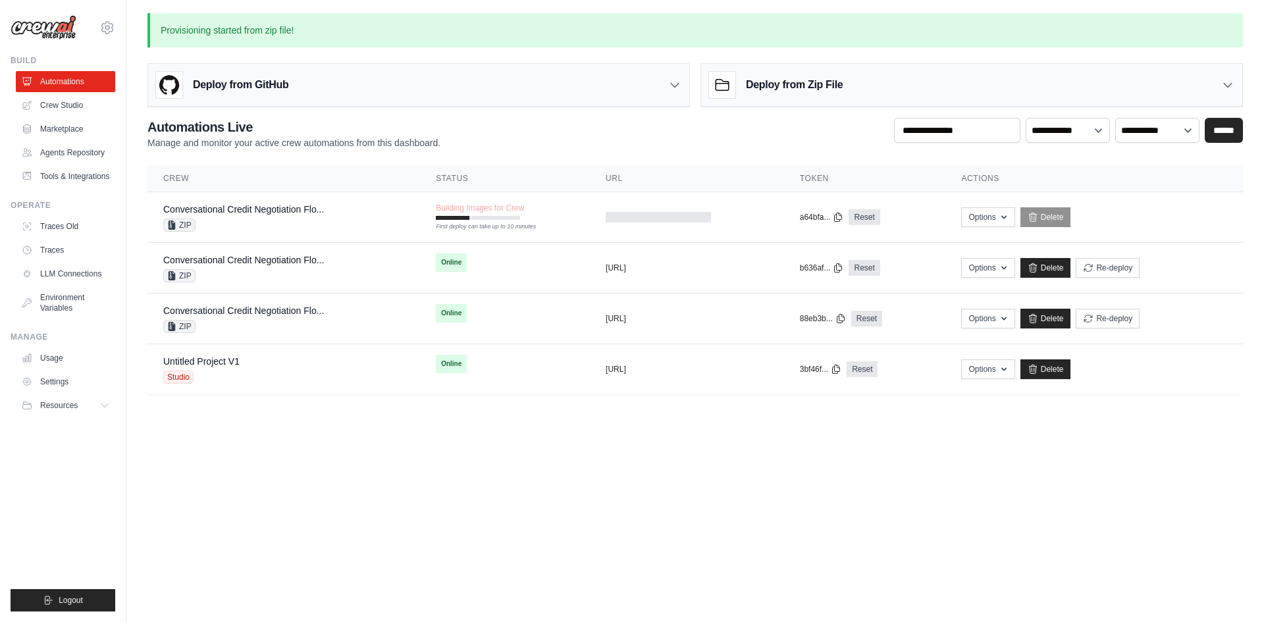
click at [548, 504] on body "[PERSON_NAME][EMAIL_ADDRESS][DOMAIN_NAME] Settings Build Automations" at bounding box center [632, 311] width 1264 height 622
click at [324, 535] on body "[PERSON_NAME][EMAIL_ADDRESS][DOMAIN_NAME] Settings Build Automations" at bounding box center [632, 311] width 1264 height 622
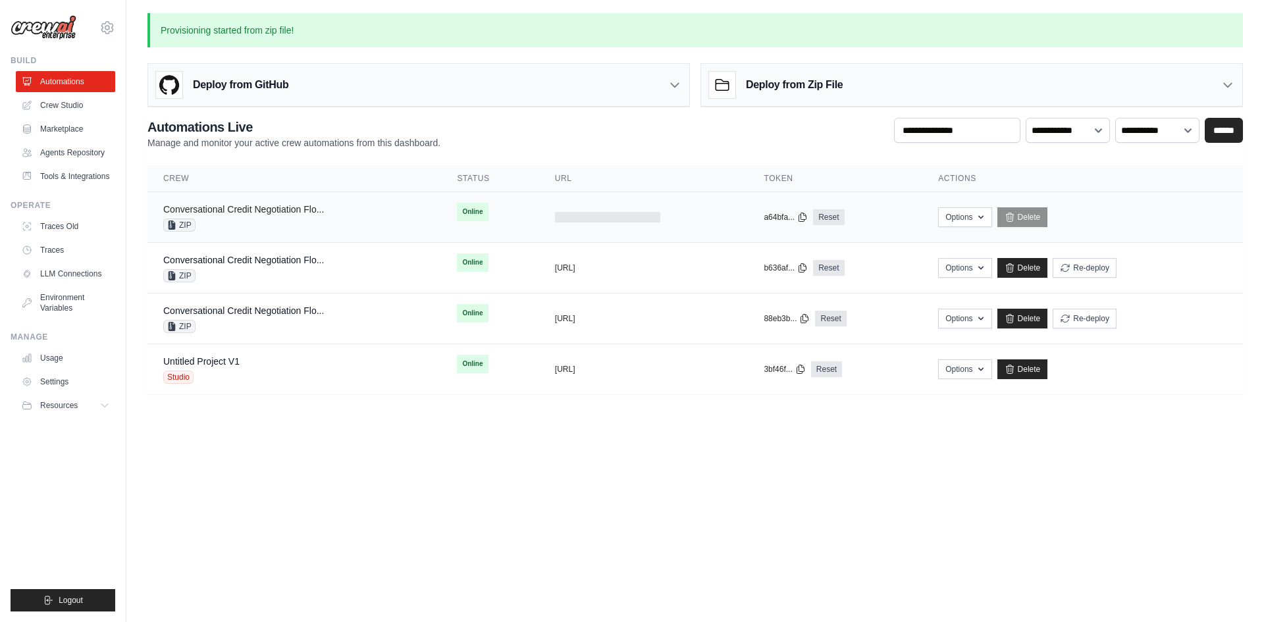
click at [299, 206] on link "Conversational Credit Negotiation Flo..." at bounding box center [243, 209] width 161 height 11
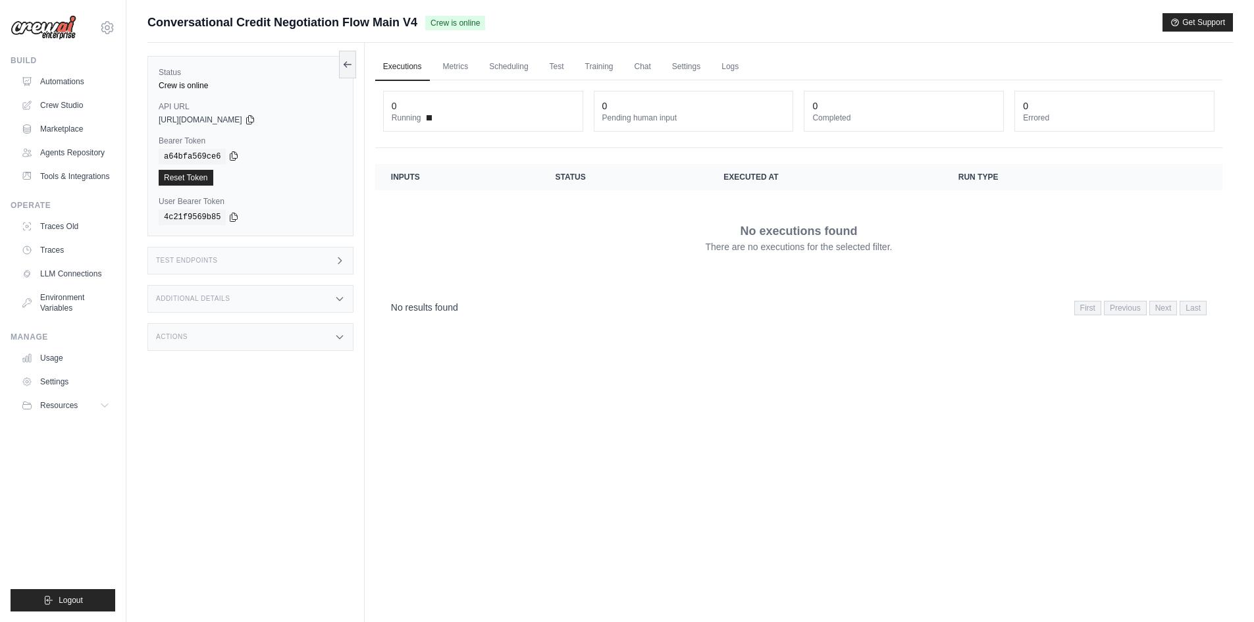
click at [228, 155] on icon at bounding box center [233, 156] width 11 height 11
click at [255, 119] on icon at bounding box center [250, 119] width 11 height 11
